Goal: Transaction & Acquisition: Purchase product/service

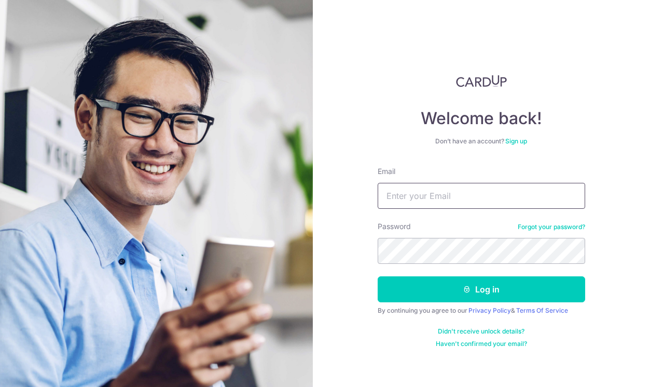
click at [414, 196] on input "Email" at bounding box center [482, 196] width 208 height 26
type input "cherylestelleseah@gmail.com"
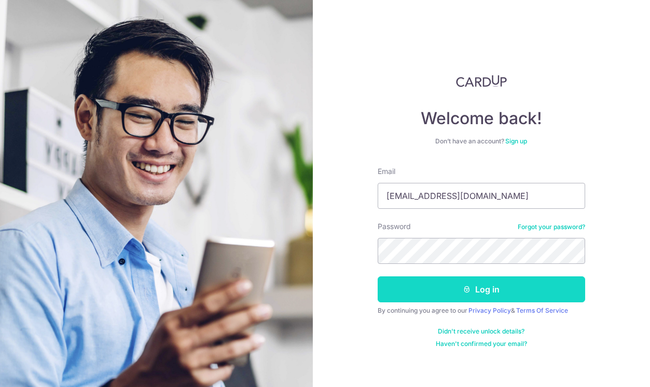
click at [509, 298] on button "Log in" at bounding box center [482, 289] width 208 height 26
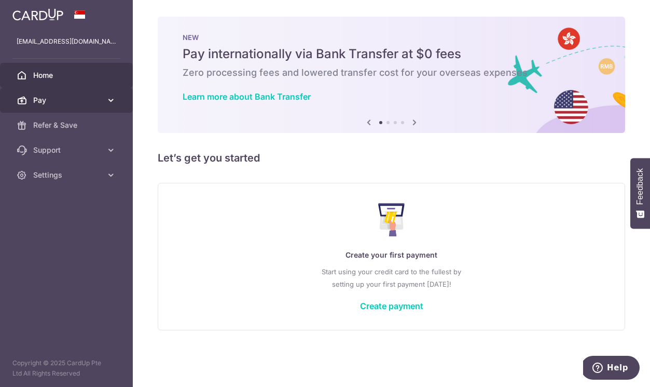
click at [110, 101] on icon at bounding box center [111, 100] width 10 height 10
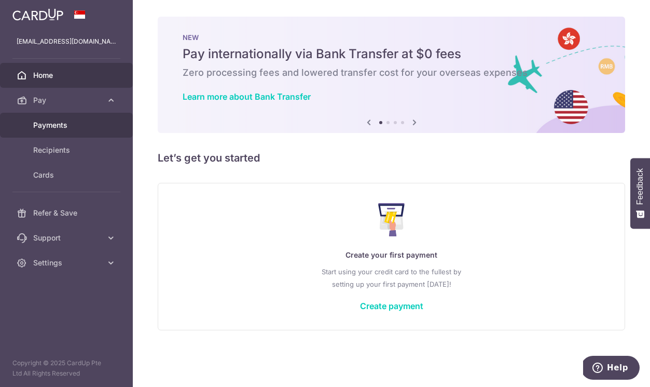
click at [59, 127] on span "Payments" at bounding box center [67, 125] width 69 height 10
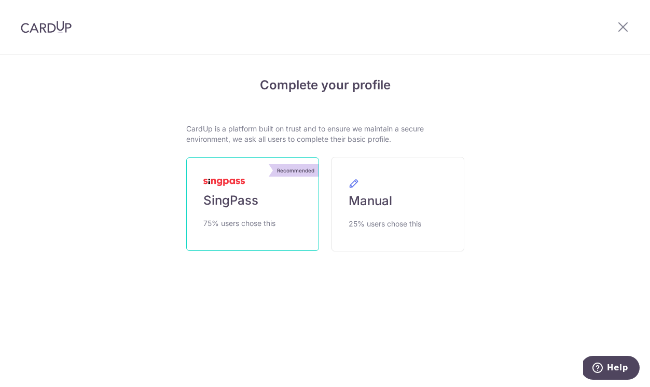
click at [229, 217] on span "75% users chose this" at bounding box center [239, 223] width 72 height 12
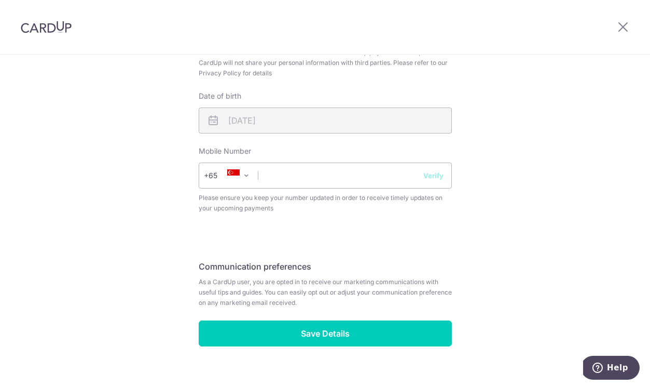
scroll to position [371, 0]
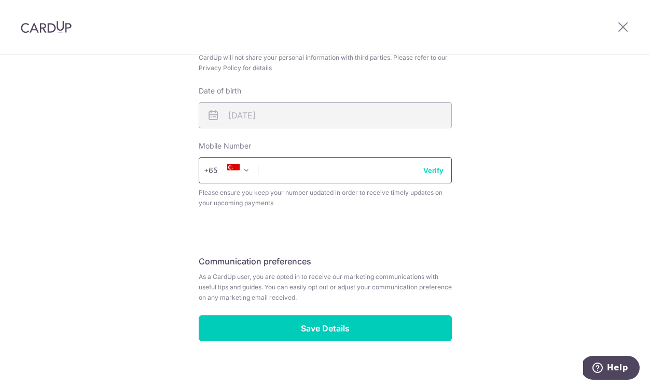
click at [313, 174] on input "text" at bounding box center [325, 170] width 253 height 26
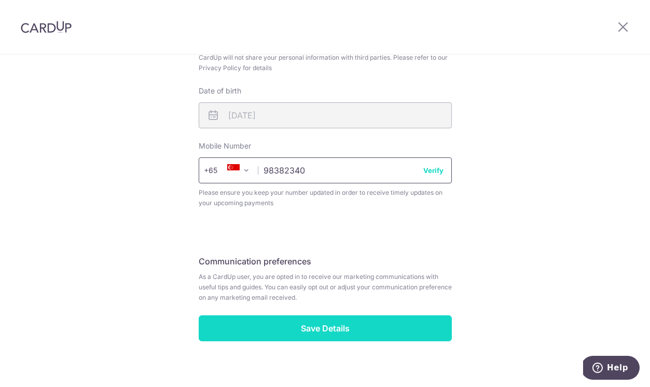
type input "98382340"
click at [328, 327] on input "Save Details" at bounding box center [325, 328] width 253 height 26
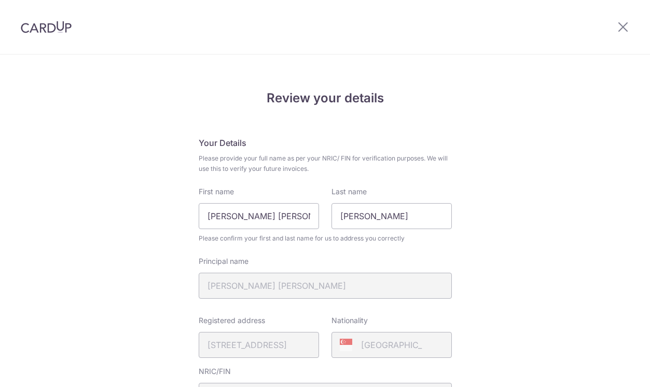
scroll to position [397, 0]
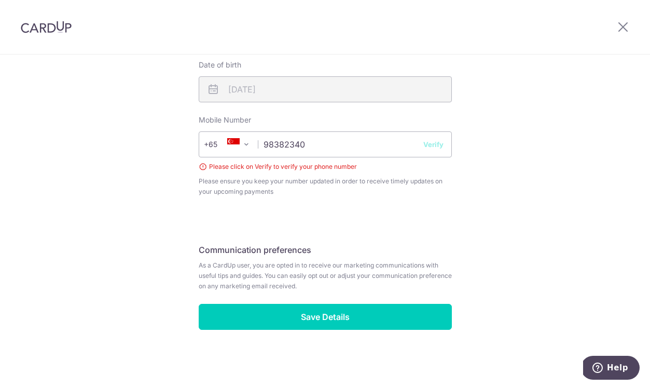
click at [434, 144] on button "Verify" at bounding box center [434, 144] width 20 height 10
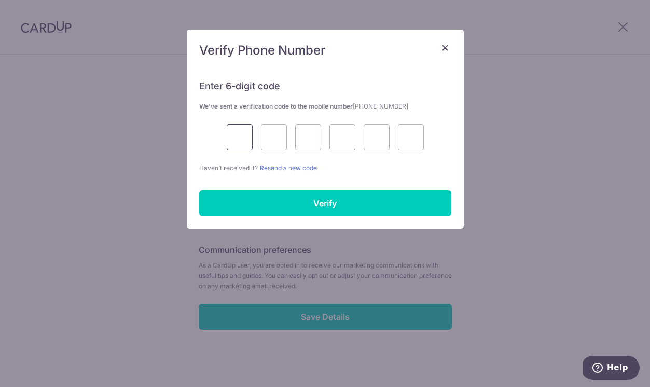
click at [248, 147] on input "text" at bounding box center [240, 137] width 26 height 26
type input "8"
type input "7"
type input "1"
type input "0"
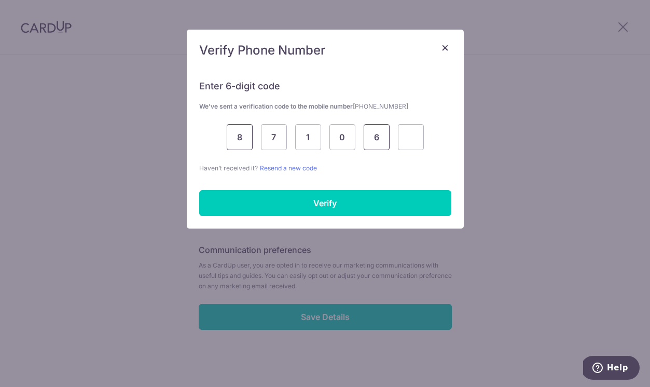
type input "6"
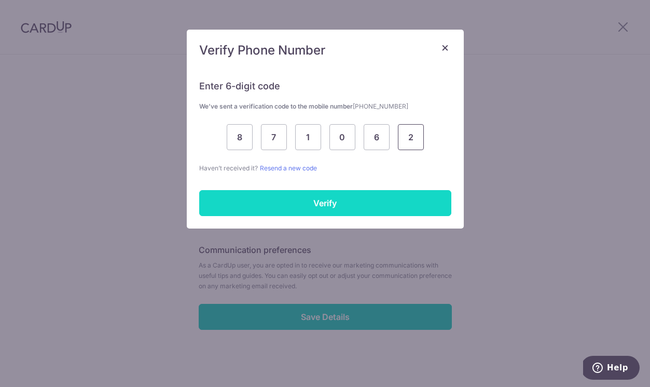
type input "2"
click at [283, 207] on input "Verify" at bounding box center [325, 203] width 252 height 26
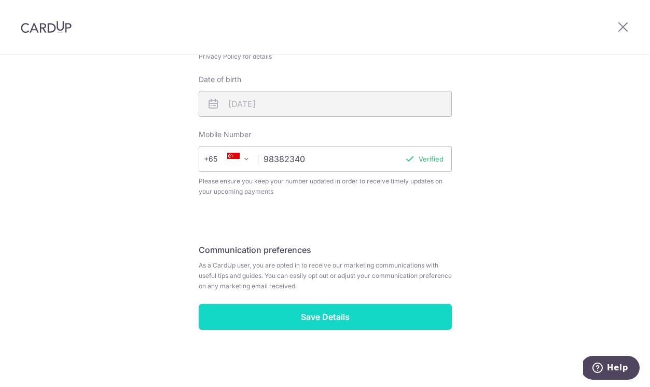
click at [320, 323] on input "Save Details" at bounding box center [325, 317] width 253 height 26
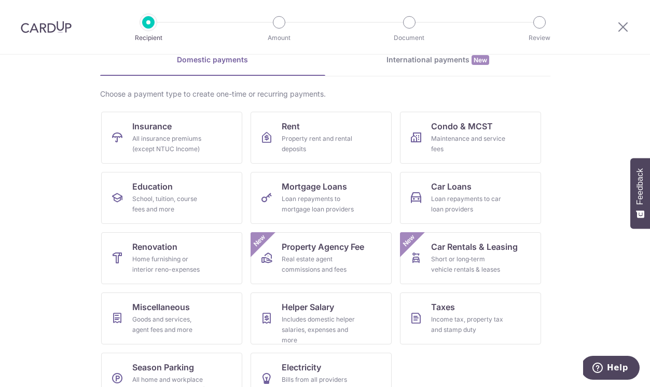
scroll to position [63, 0]
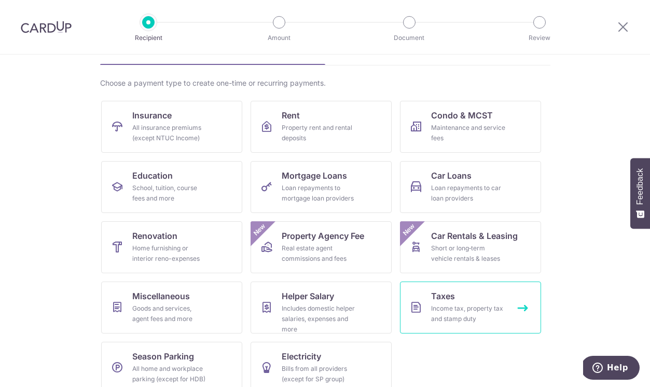
click at [444, 303] on div "Income tax, property tax and stamp duty" at bounding box center [468, 313] width 75 height 21
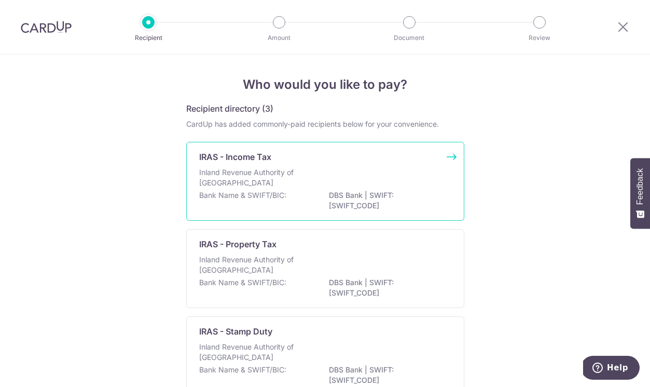
click at [389, 188] on div "Inland Revenue Authority of Singapore" at bounding box center [325, 178] width 252 height 23
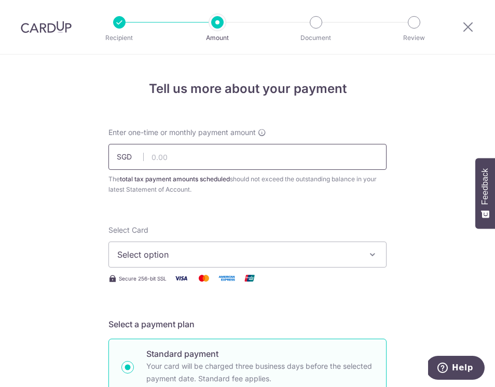
click at [170, 163] on input "text" at bounding box center [247, 157] width 278 height 26
type input "1,256.50"
click at [248, 256] on span "Select option" at bounding box center [238, 254] width 242 height 12
click at [230, 279] on span "Add credit card" at bounding box center [257, 283] width 242 height 10
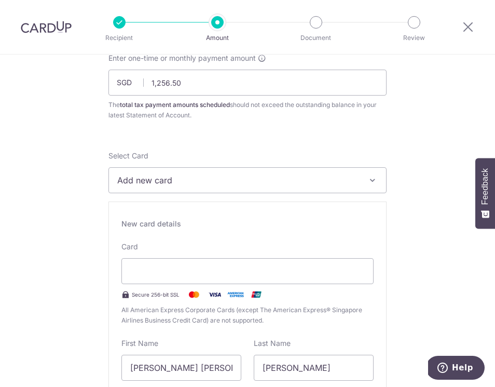
scroll to position [79, 0]
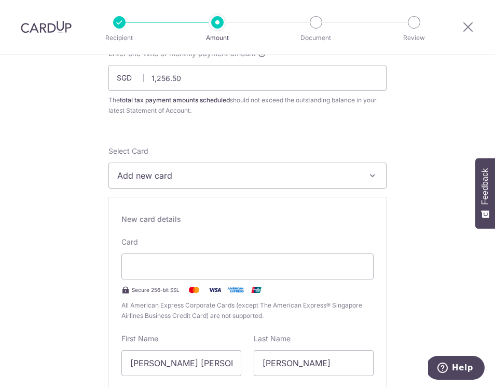
type input "08 / 2027"
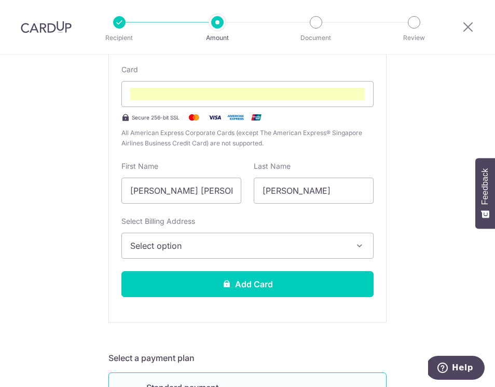
scroll to position [255, 0]
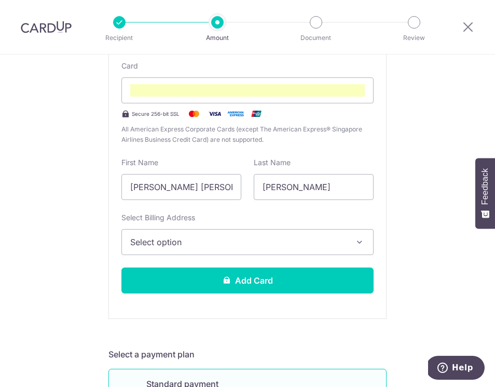
click at [328, 248] on button "Select option" at bounding box center [247, 242] width 252 height 26
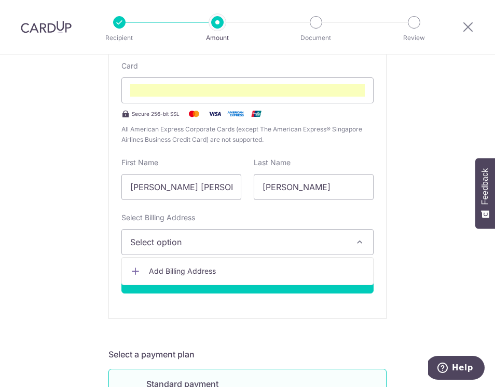
click at [252, 270] on span "Add Billing Address" at bounding box center [257, 271] width 216 height 10
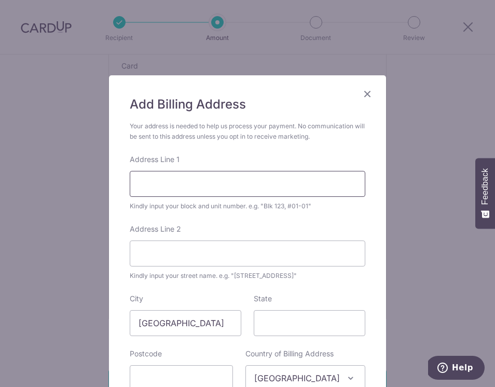
click at [166, 186] on input "Address Line 1" at bounding box center [248, 184] width 236 height 26
type input "2"
type input "102B Bidadari Park Drive"
click at [289, 324] on input "State" at bounding box center [310, 323] width 112 height 26
type input "[GEOGRAPHIC_DATA]"
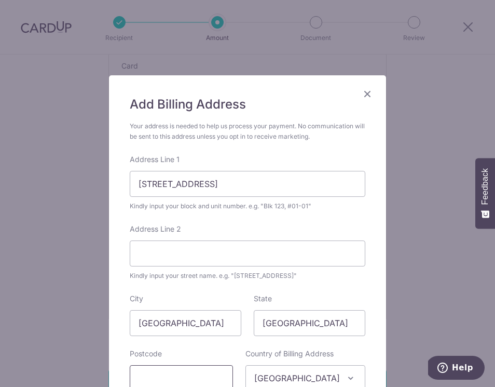
click at [226, 376] on div "Postcode" at bounding box center [181, 369] width 103 height 43
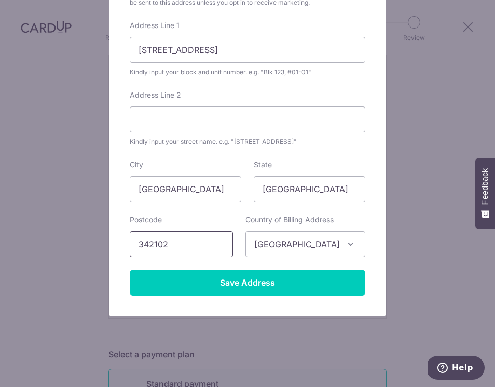
scroll to position [133, 0]
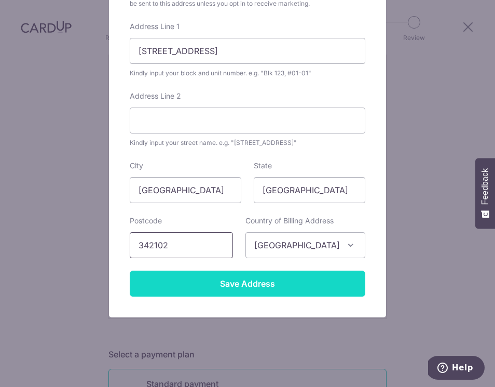
type input "342102"
click at [230, 284] on input "Save Address" at bounding box center [248, 283] width 236 height 26
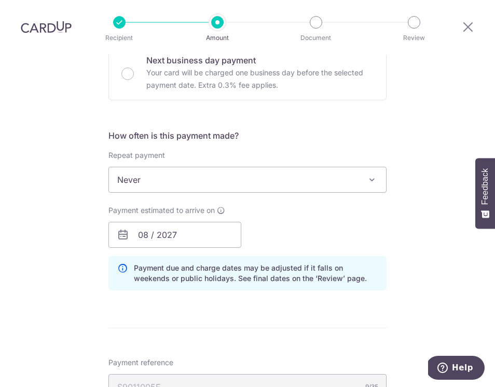
scroll to position [647, 0]
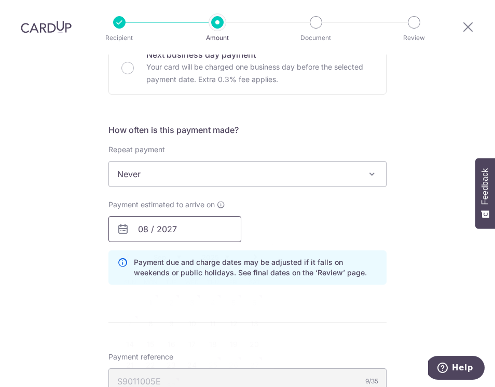
click at [191, 226] on input "08 / 2027" at bounding box center [174, 229] width 133 height 26
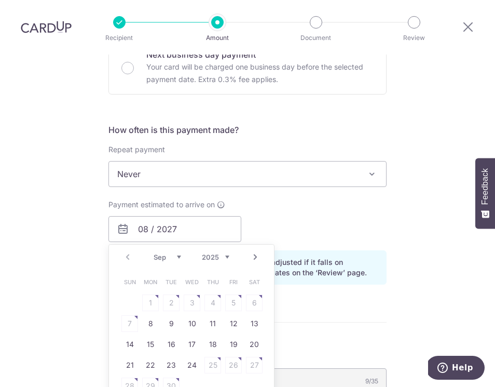
click at [311, 225] on div "Payment estimated to arrive on 08 / 2027 Prev Next Sep Oct Nov Dec 2025 2026 Su…" at bounding box center [247, 220] width 291 height 43
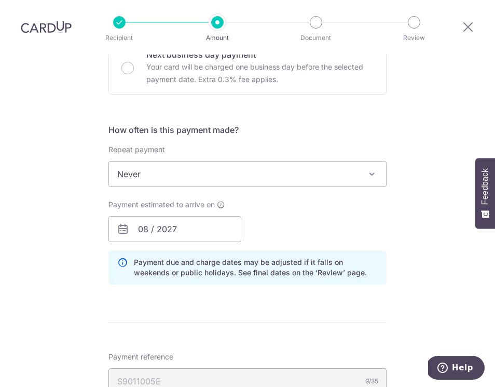
click at [120, 234] on icon at bounding box center [123, 229] width 12 height 12
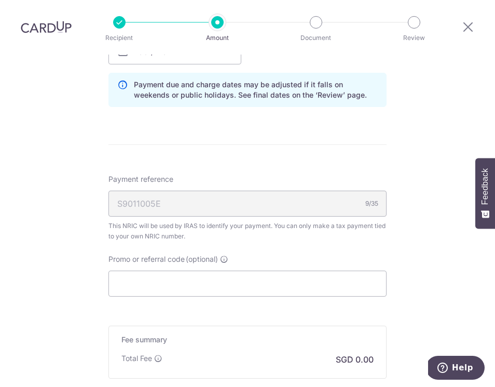
scroll to position [949, 0]
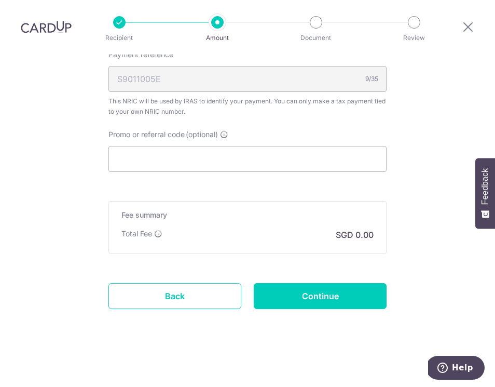
click at [104, 151] on div "Promo or referral code (optional) The discounted fee will be shown on the revie…" at bounding box center [247, 150] width 291 height 43
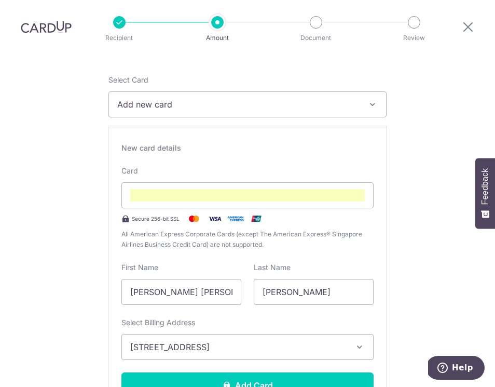
scroll to position [152, 0]
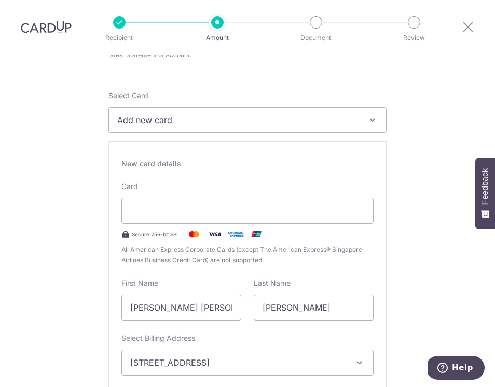
scroll to position [211, 0]
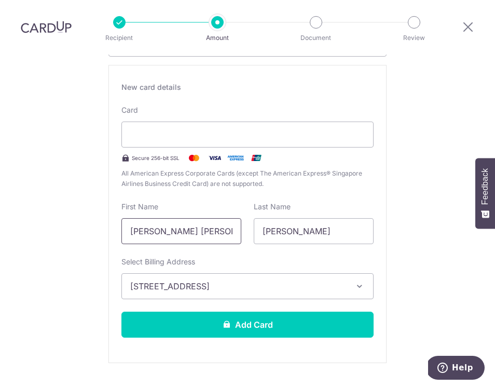
click at [195, 234] on input "[PERSON_NAME] [PERSON_NAME]" at bounding box center [181, 231] width 120 height 26
drag, startPoint x: 213, startPoint y: 234, endPoint x: 80, endPoint y: 234, distance: 132.9
type input "Brandon"
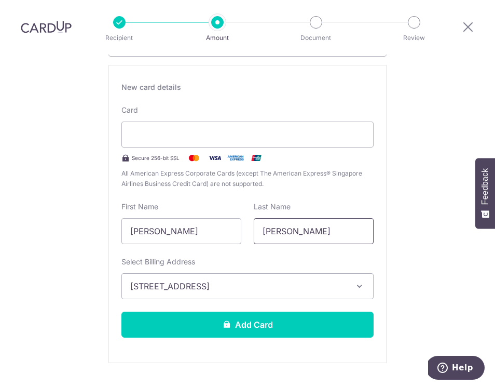
type input "Yee"
click at [186, 285] on span "[STREET_ADDRESS]" at bounding box center [238, 286] width 216 height 12
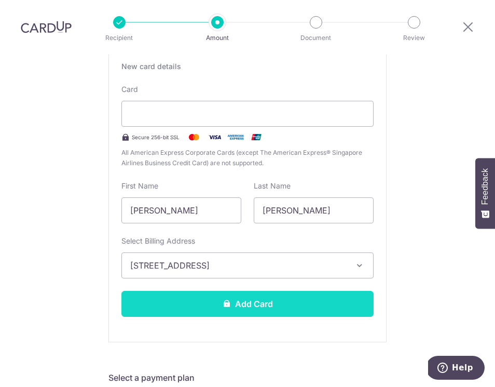
scroll to position [236, 0]
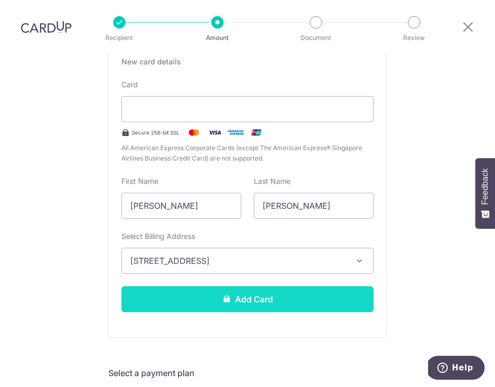
click at [180, 299] on button "Add Card" at bounding box center [247, 299] width 252 height 26
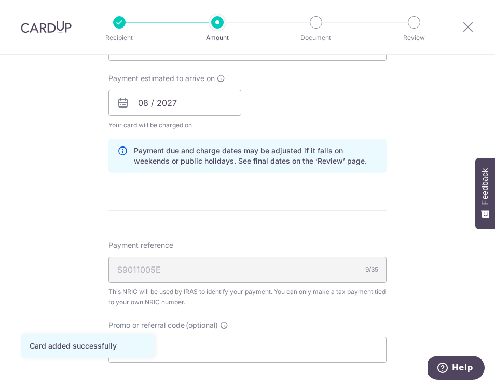
scroll to position [490, 0]
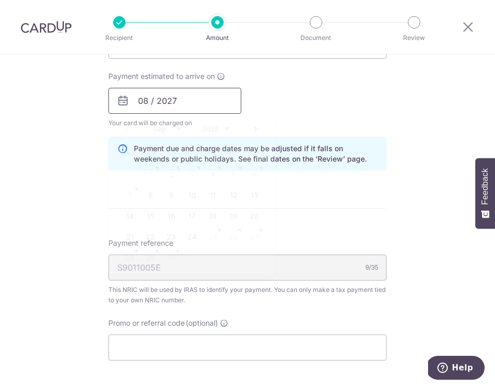
click at [144, 101] on input "08 / 2027" at bounding box center [174, 101] width 133 height 26
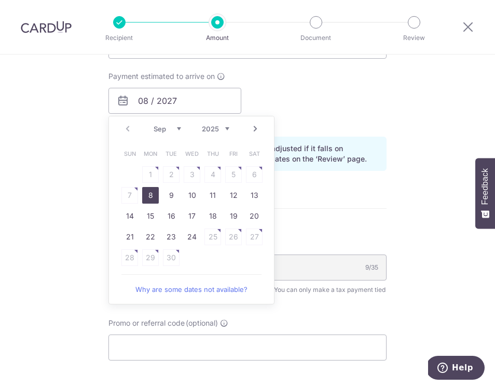
click at [151, 198] on link "8" at bounding box center [150, 195] width 17 height 17
type input "[DATE]"
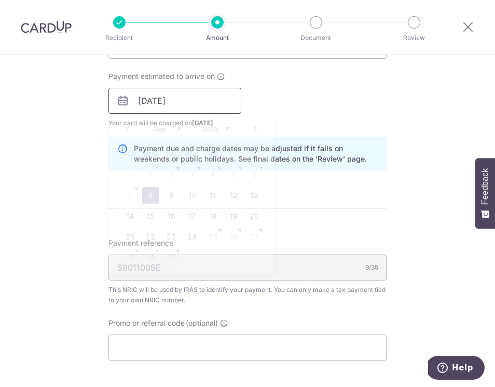
click at [144, 105] on input "[DATE]" at bounding box center [174, 101] width 133 height 26
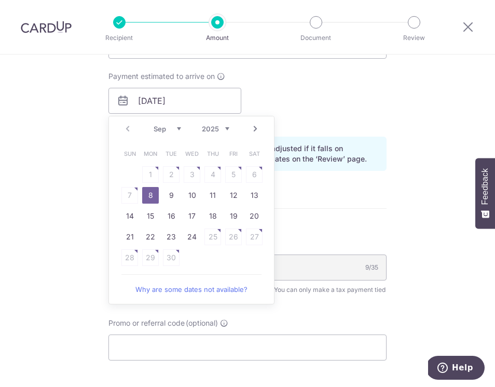
click at [61, 140] on div "Tell us more about your payment Enter one-time or monthly payment amount SGD 1,…" at bounding box center [247, 69] width 495 height 1011
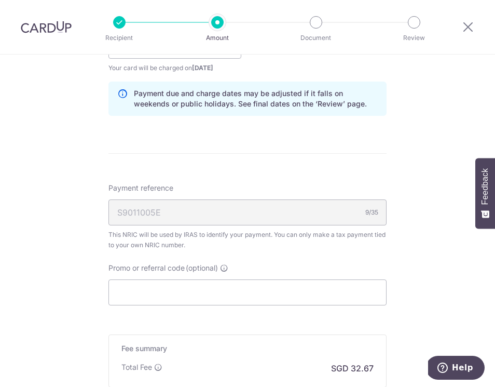
scroll to position [547, 0]
click at [152, 291] on input "Promo or referral code (optional)" at bounding box center [247, 291] width 278 height 26
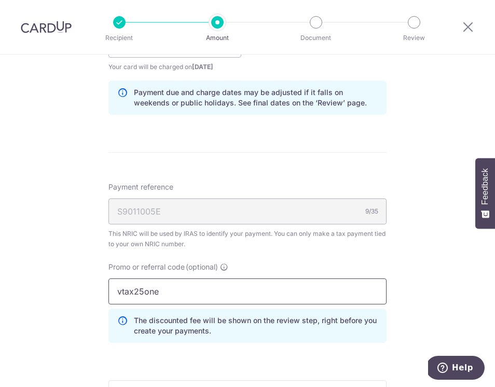
type input "vtax25one"
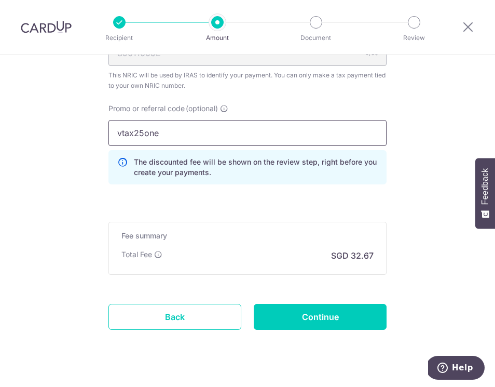
scroll to position [726, 0]
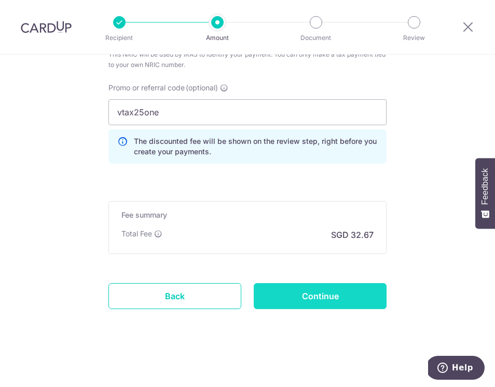
click at [335, 295] on input "Continue" at bounding box center [320, 296] width 133 height 26
type input "Create Schedule"
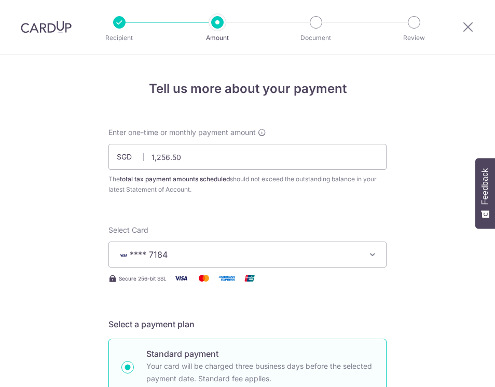
scroll to position [740, 0]
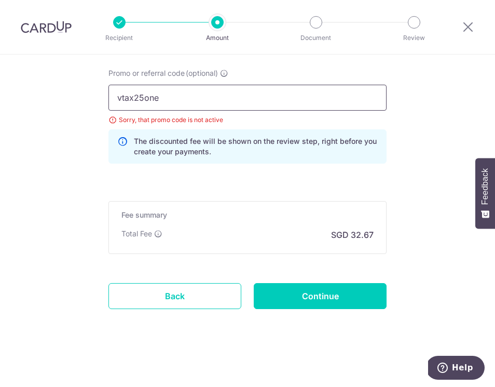
drag, startPoint x: 190, startPoint y: 100, endPoint x: 64, endPoint y: 100, distance: 126.6
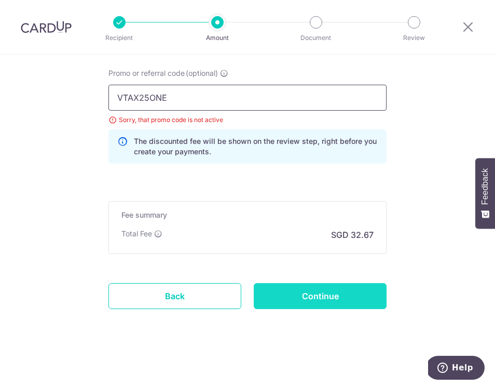
type input "VTAX25ONE"
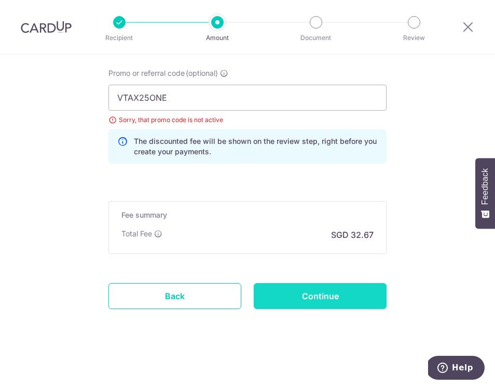
click at [320, 293] on input "Continue" at bounding box center [320, 296] width 133 height 26
type input "Update Schedule"
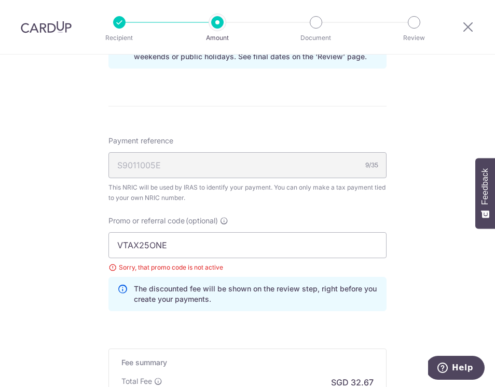
scroll to position [568, 0]
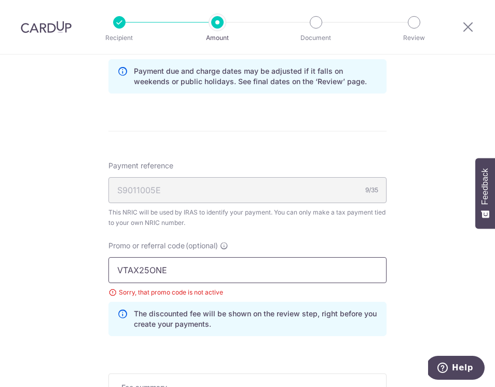
drag, startPoint x: 188, startPoint y: 270, endPoint x: 80, endPoint y: 269, distance: 107.4
click at [80, 269] on div "Tell us more about your payment Enter one-time or monthly payment amount SGD 1,…" at bounding box center [247, 23] width 495 height 1072
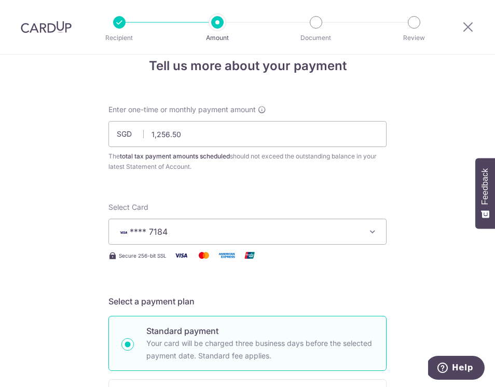
scroll to position [0, 0]
